Goal: Check status: Check status

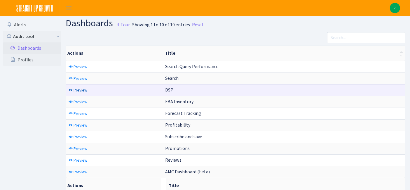
click at [83, 90] on span "Preview" at bounding box center [81, 90] width 14 height 6
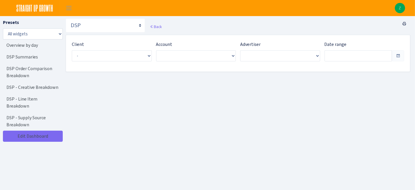
type input "[DATE] - [DATE]"
click at [117, 51] on span "Select an entry" at bounding box center [111, 56] width 78 height 11
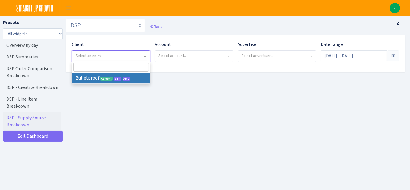
select select "409"
select select
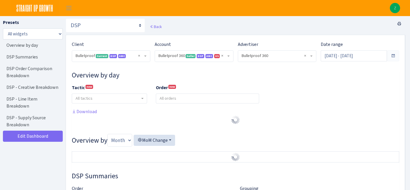
select select "3235730245795869"
select select "2888625790301"
select select
click at [352, 57] on input "Sep 1, 2025 - Sep 30, 2025" at bounding box center [354, 55] width 66 height 11
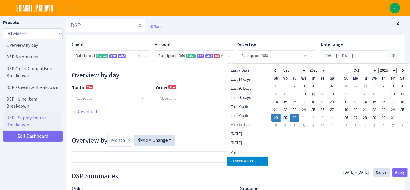
click at [402, 171] on button "Apply" at bounding box center [400, 172] width 15 height 8
type input "Sep 28, 2025 - Sep 30, 2025"
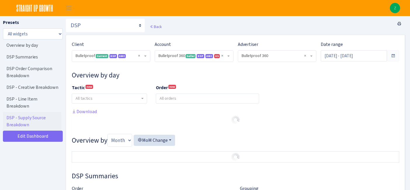
select select "3235730245795869"
select select "2888625790301"
select select
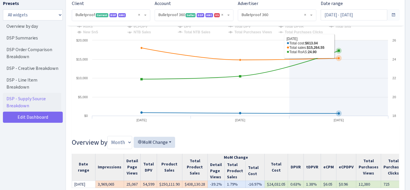
scroll to position [130, 0]
